Goal: Task Accomplishment & Management: Manage account settings

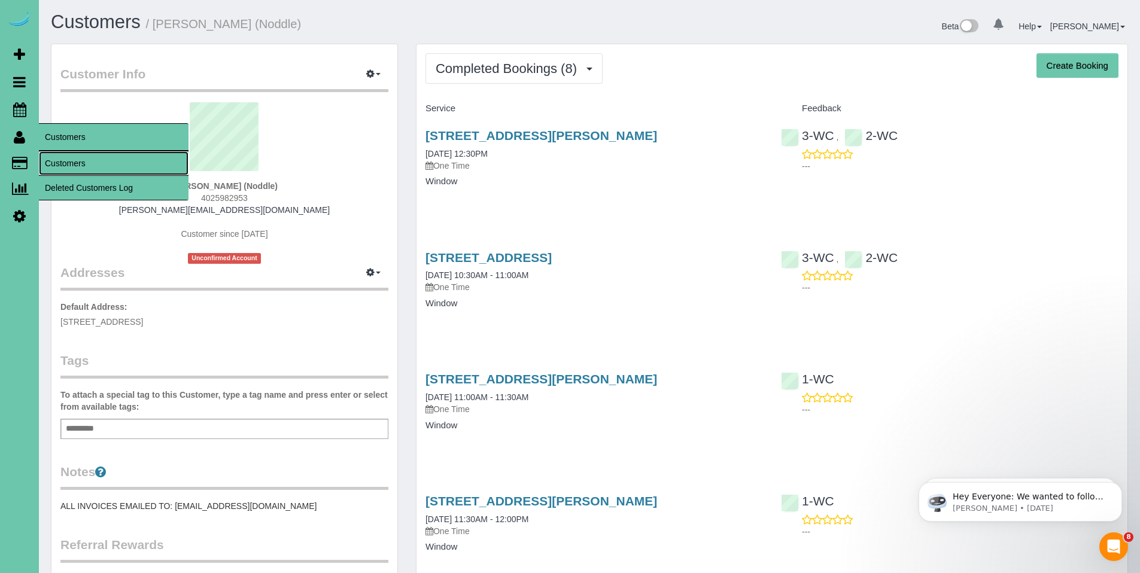
click at [87, 160] on link "Customers" at bounding box center [114, 163] width 150 height 24
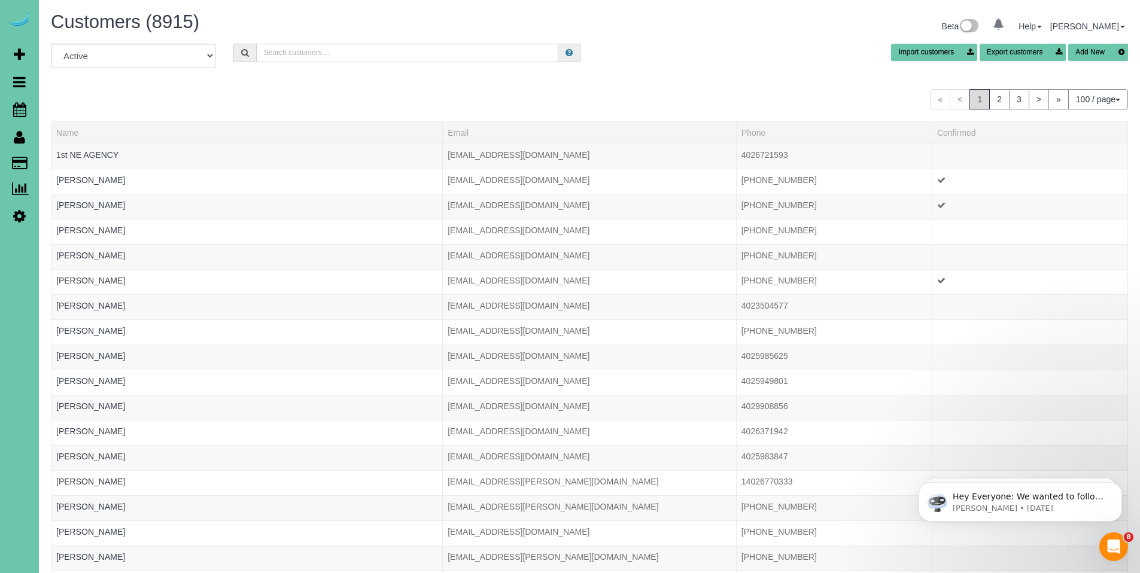
click at [414, 50] on input "text" at bounding box center [407, 53] width 302 height 19
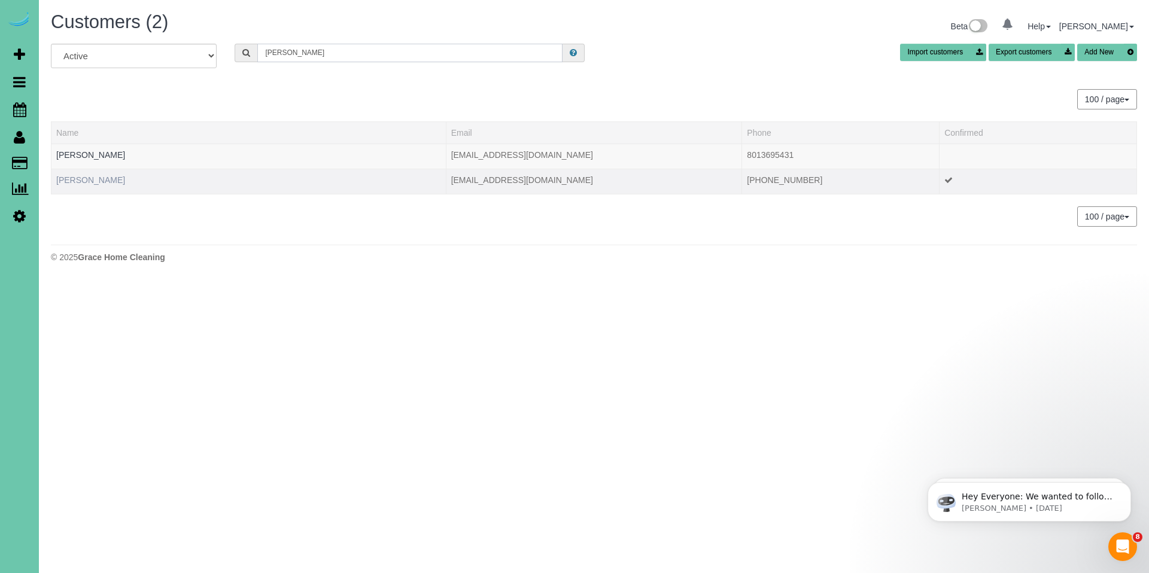
type input "[PERSON_NAME]"
click at [90, 178] on link "[PERSON_NAME]" at bounding box center [90, 180] width 69 height 10
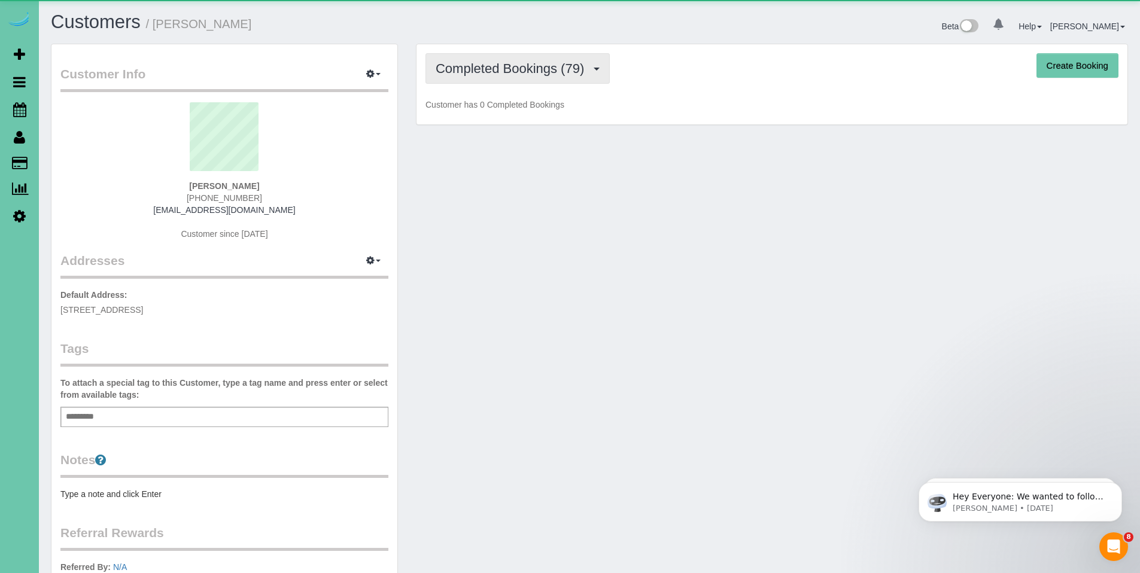
click at [539, 71] on span "Completed Bookings (79)" at bounding box center [513, 68] width 154 height 15
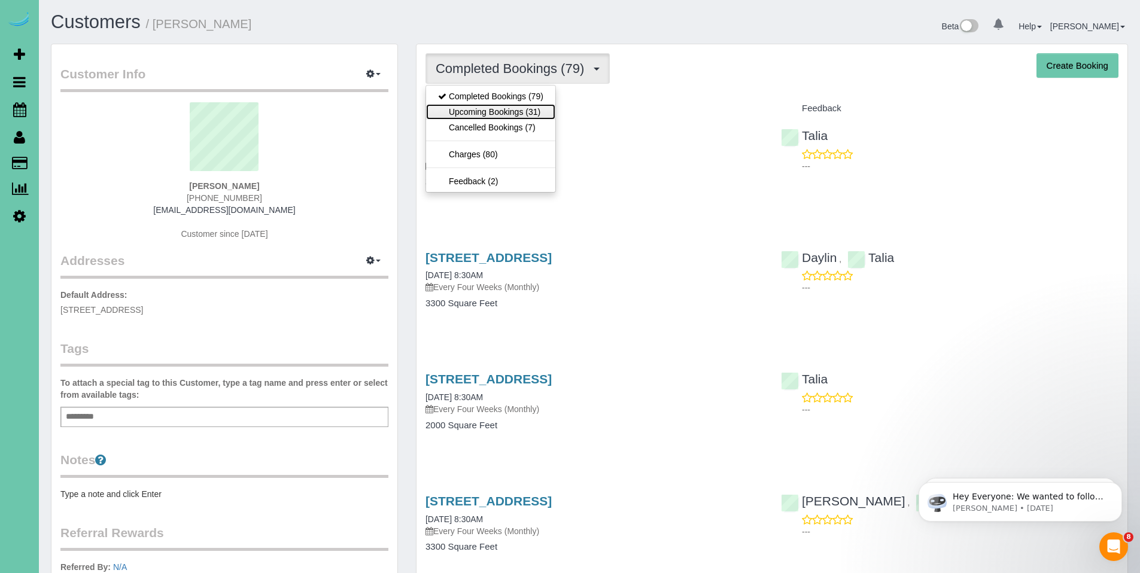
click at [514, 108] on link "Upcoming Bookings (31)" at bounding box center [490, 112] width 129 height 16
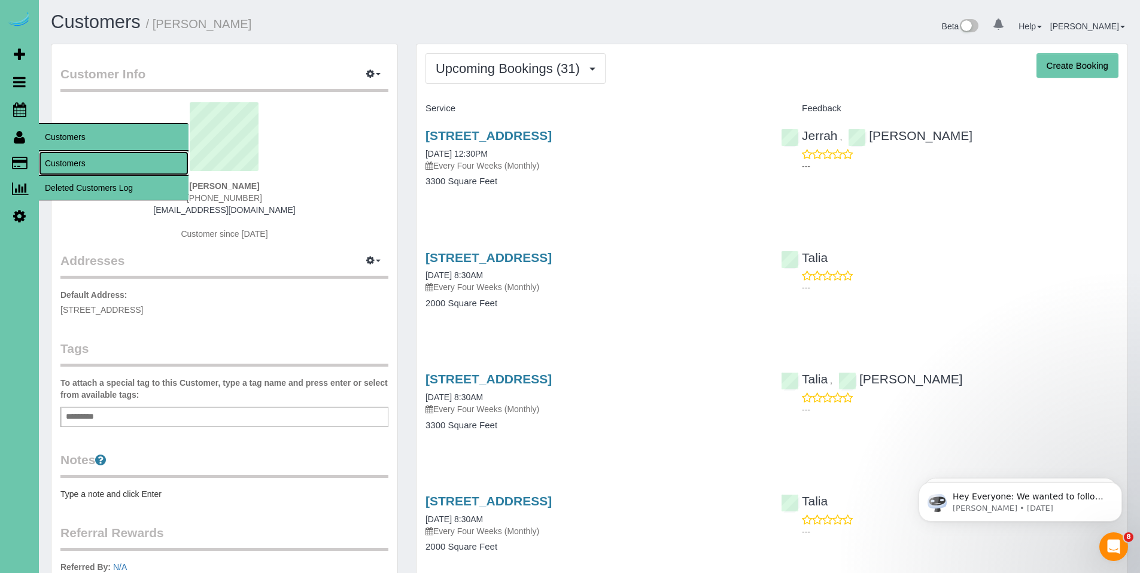
click at [76, 165] on link "Customers" at bounding box center [114, 163] width 150 height 24
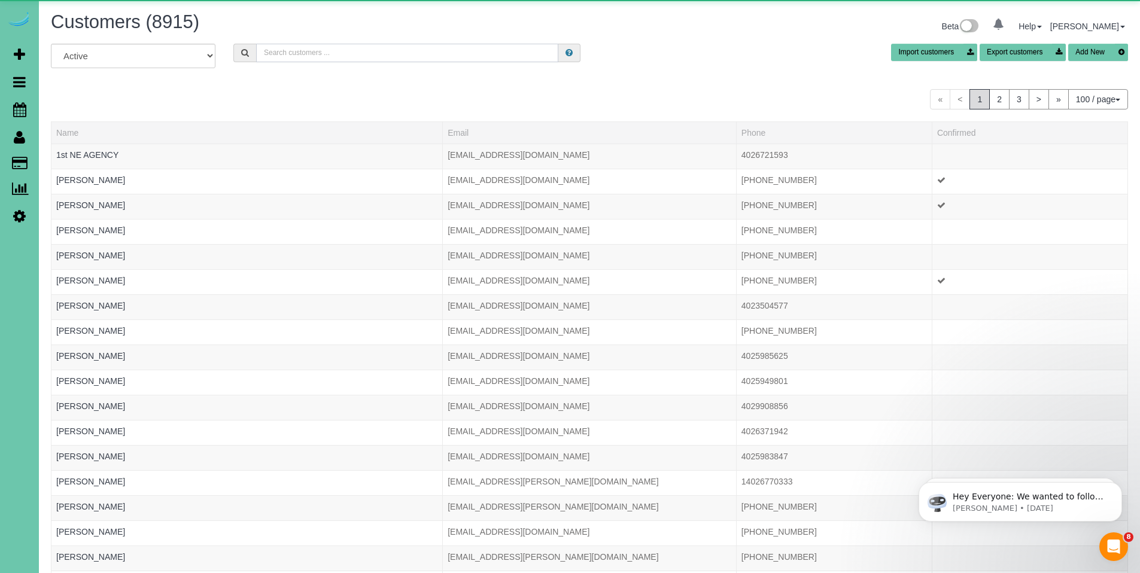
click at [366, 56] on input "text" at bounding box center [407, 53] width 302 height 19
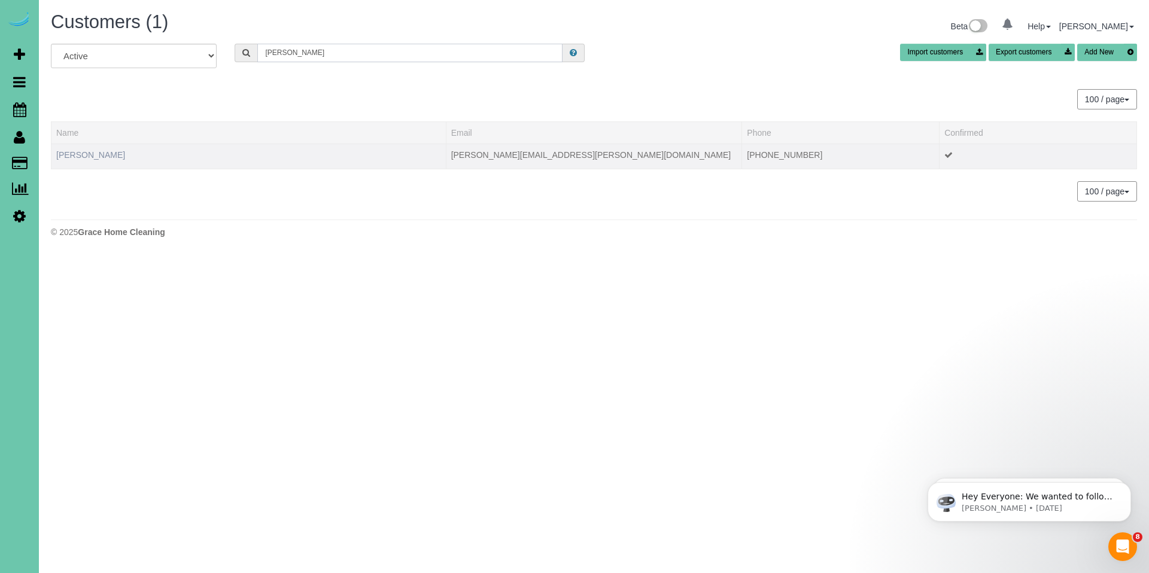
type input "[PERSON_NAME]"
click at [82, 156] on link "[PERSON_NAME]" at bounding box center [90, 155] width 69 height 10
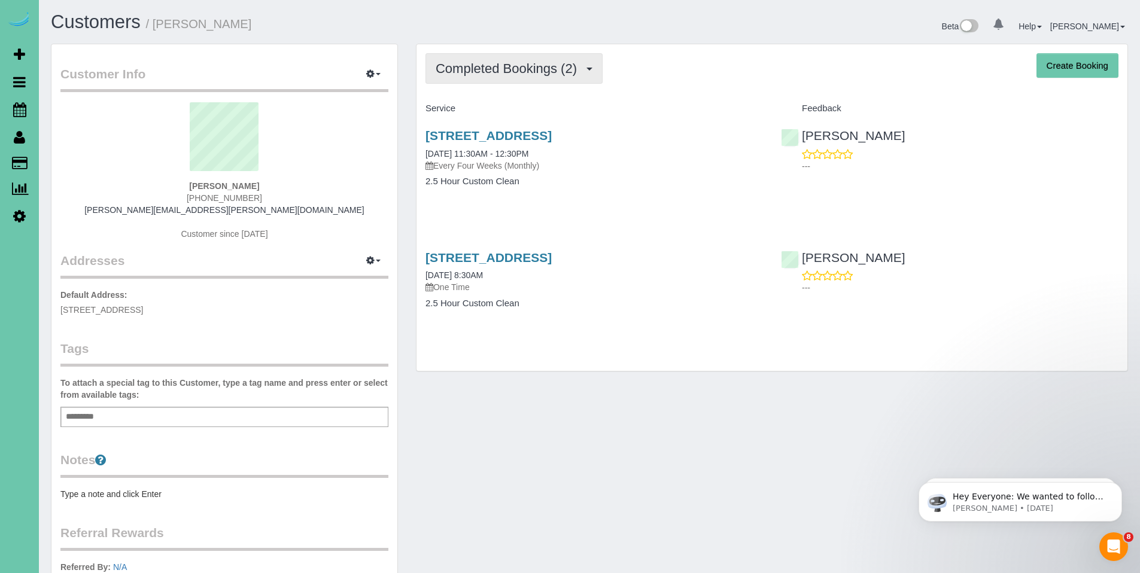
click at [509, 69] on span "Completed Bookings (2)" at bounding box center [509, 68] width 147 height 15
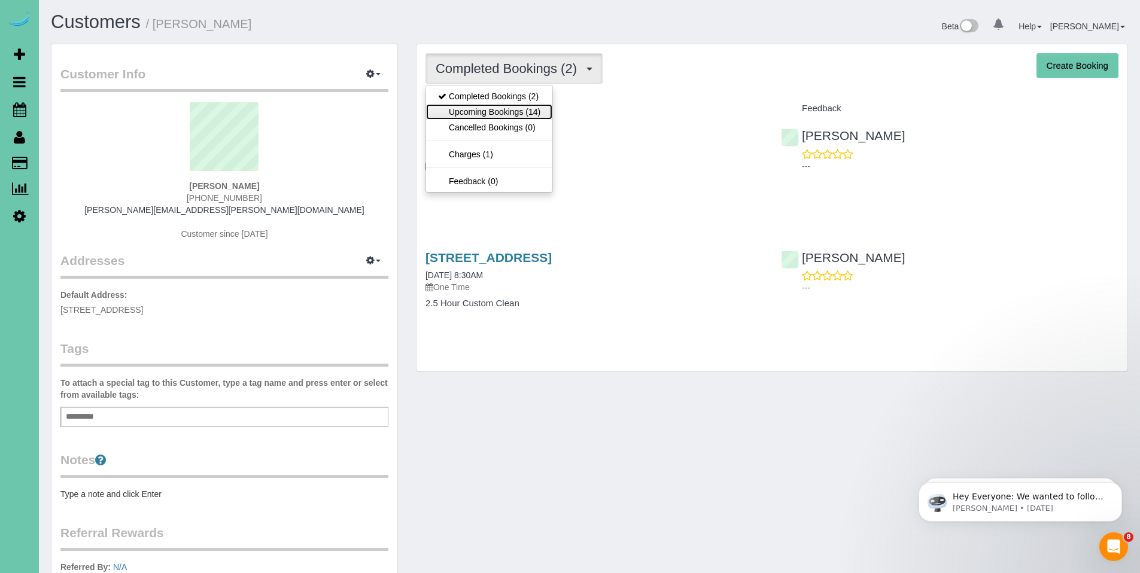
click at [481, 110] on link "Upcoming Bookings (14)" at bounding box center [489, 112] width 126 height 16
